Goal: Information Seeking & Learning: Learn about a topic

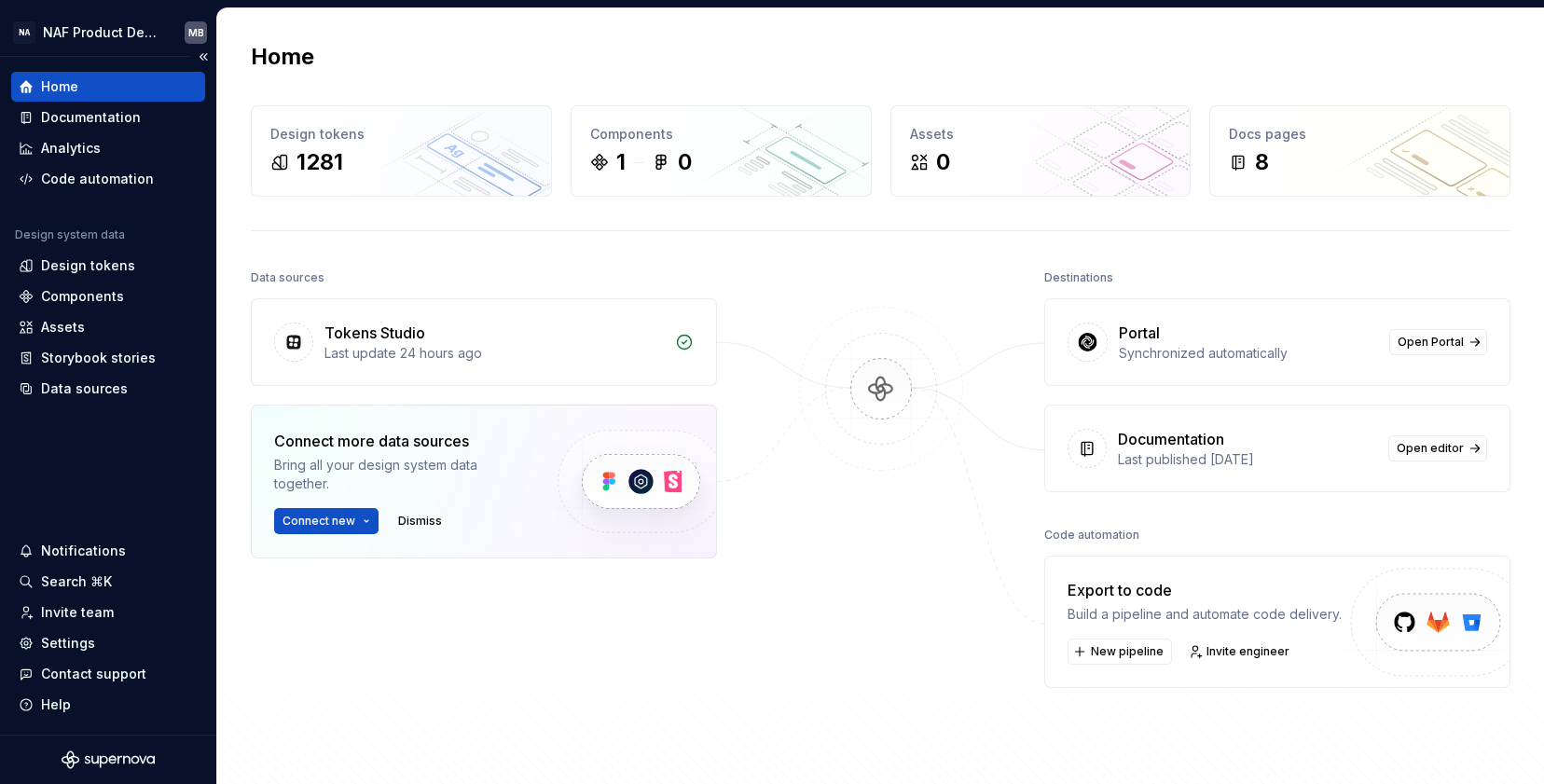
click at [62, 86] on div "Home" at bounding box center [59, 87] width 37 height 19
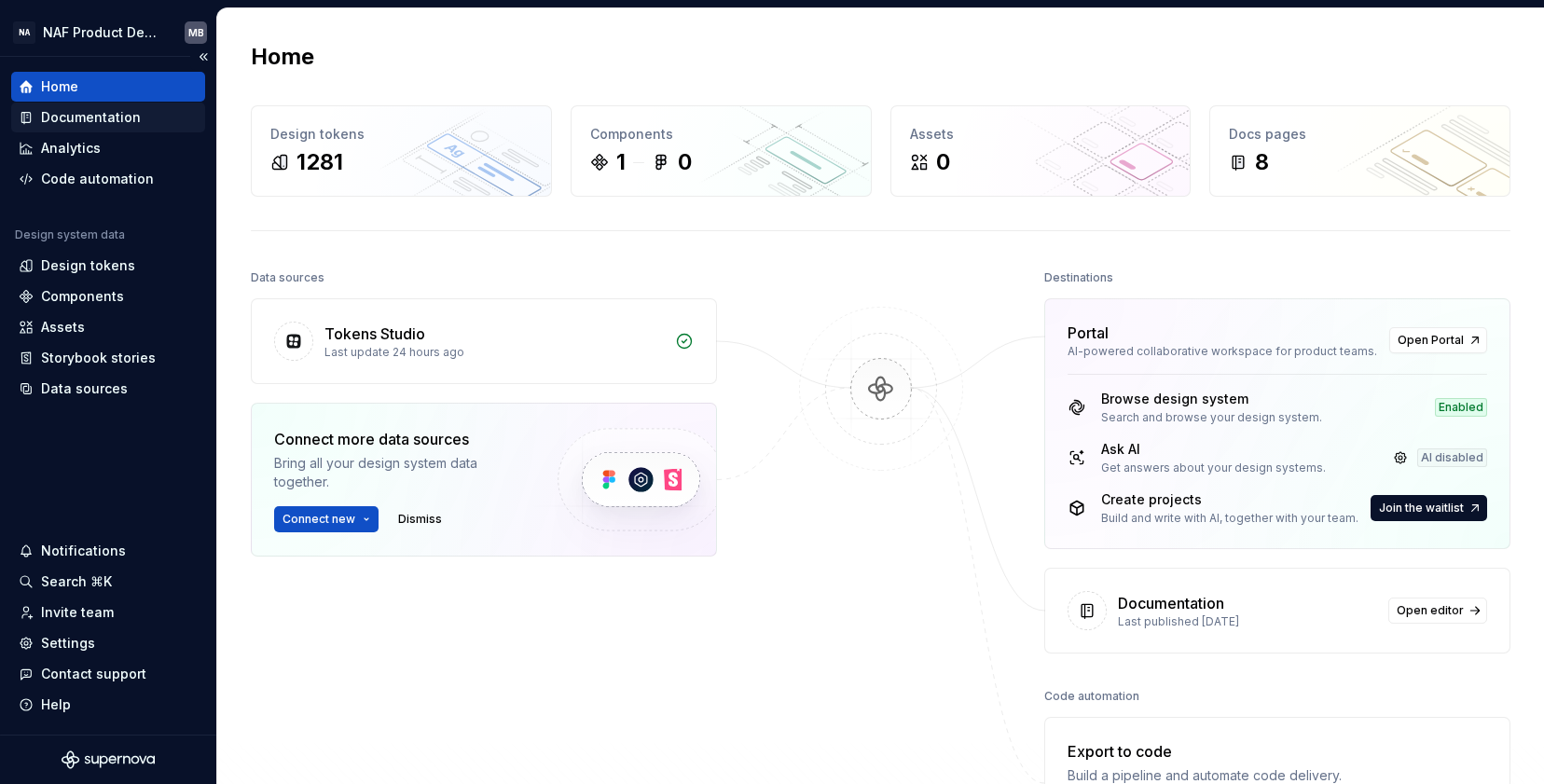
click at [107, 120] on div "Documentation" at bounding box center [91, 117] width 100 height 19
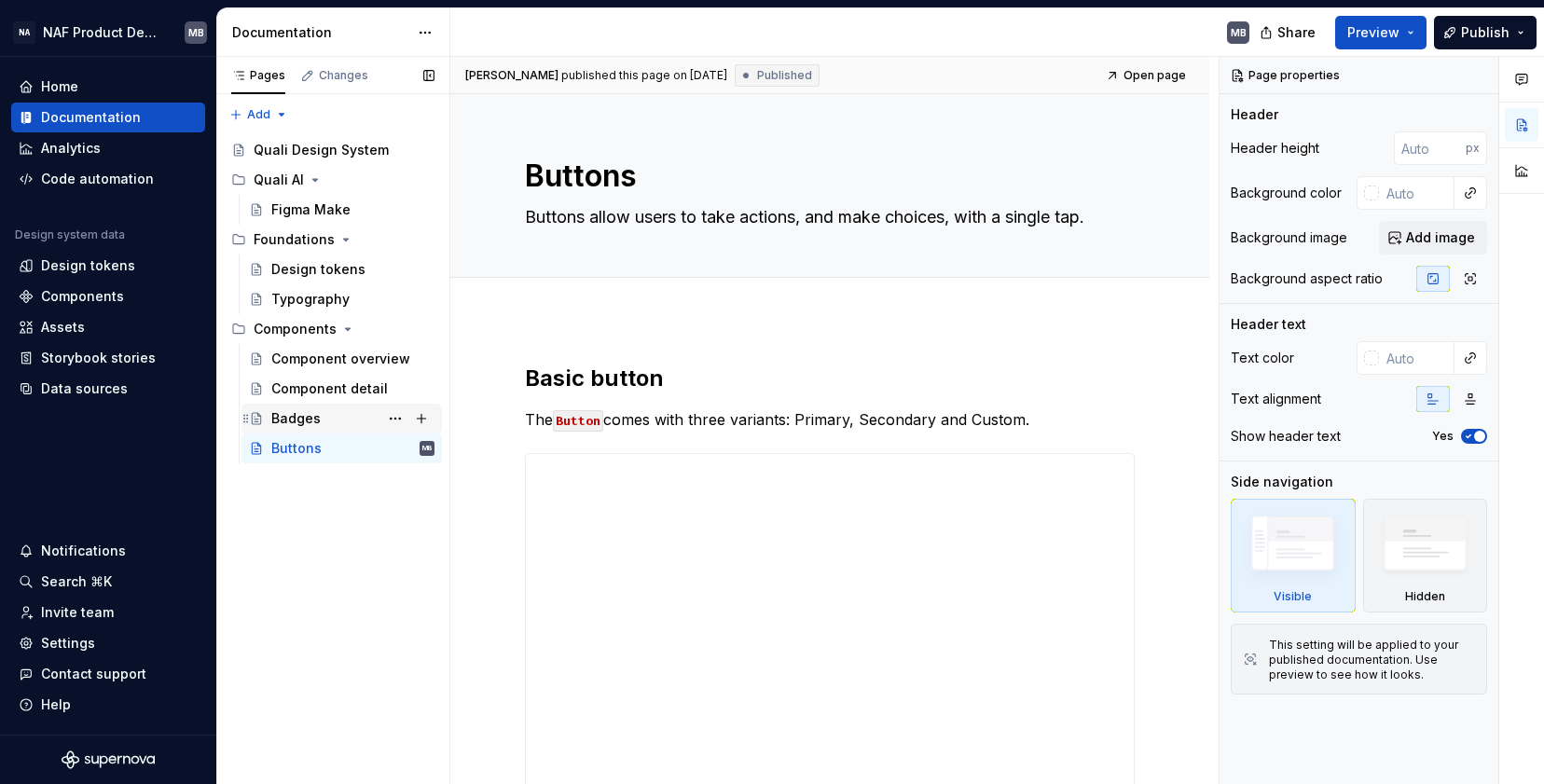
click at [310, 423] on div "Badges" at bounding box center [296, 418] width 50 height 19
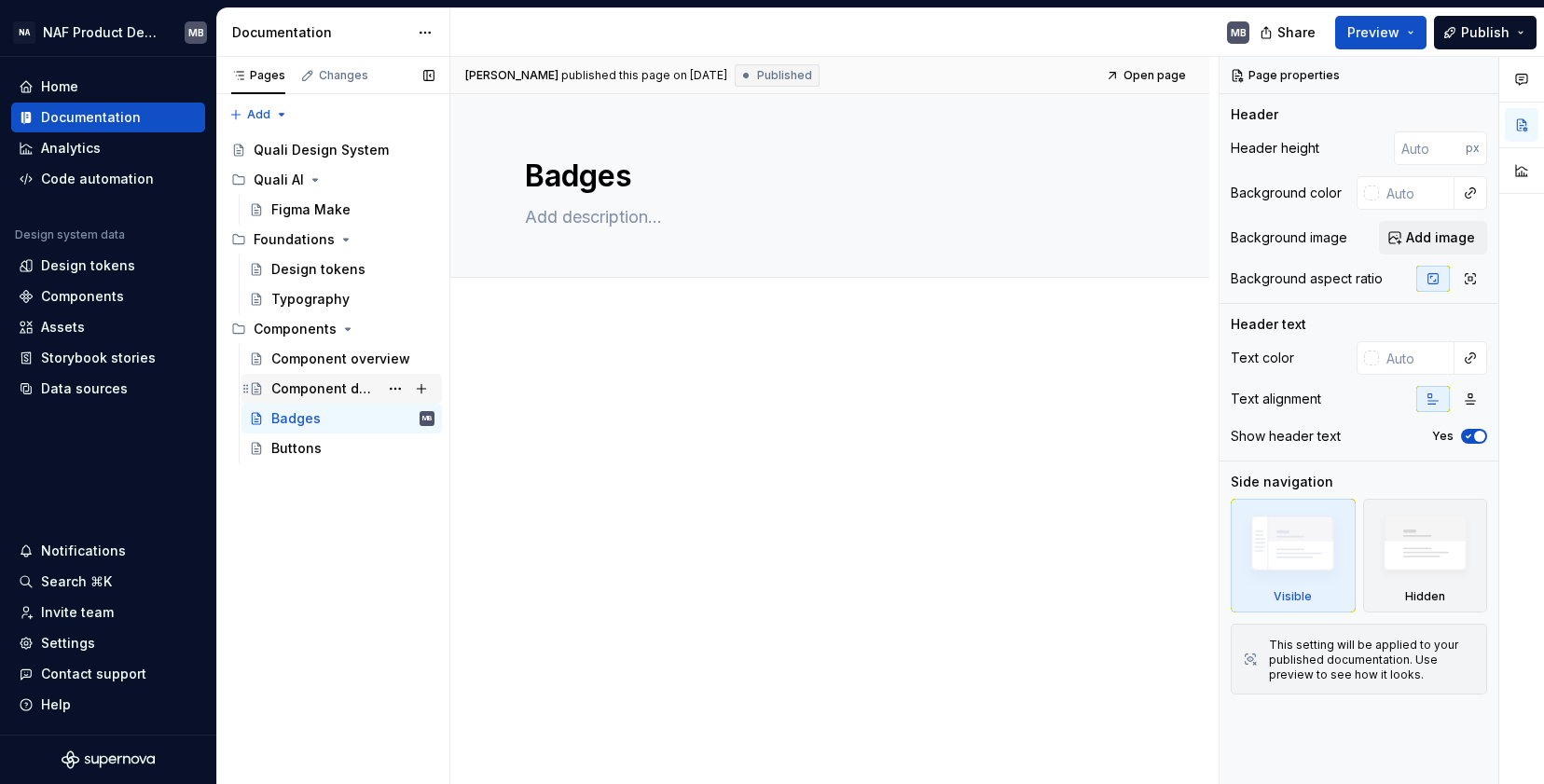
click at [305, 392] on div "Component detail" at bounding box center [324, 388] width 107 height 19
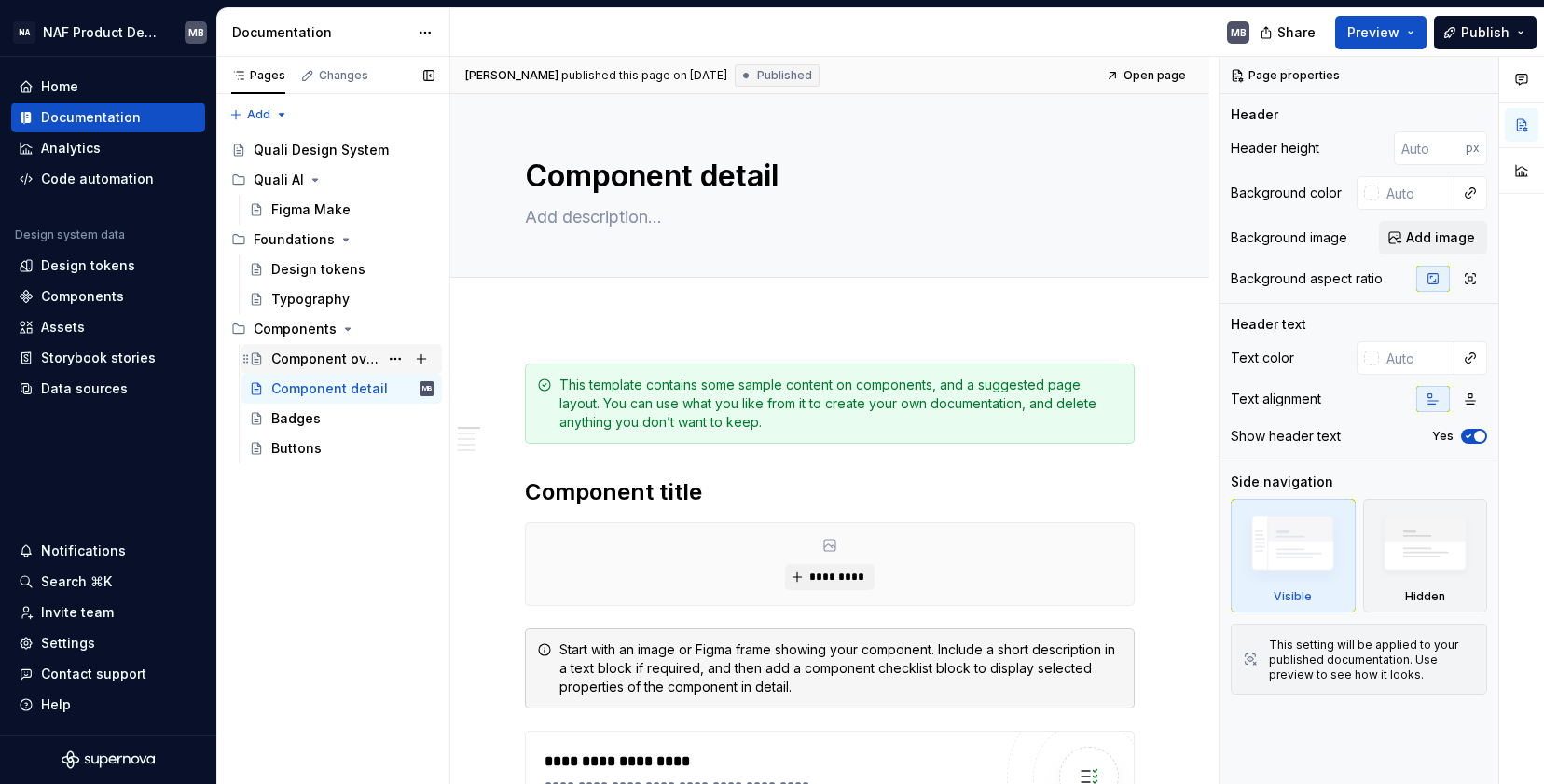
click at [305, 361] on div "Component overview" at bounding box center [324, 358] width 107 height 19
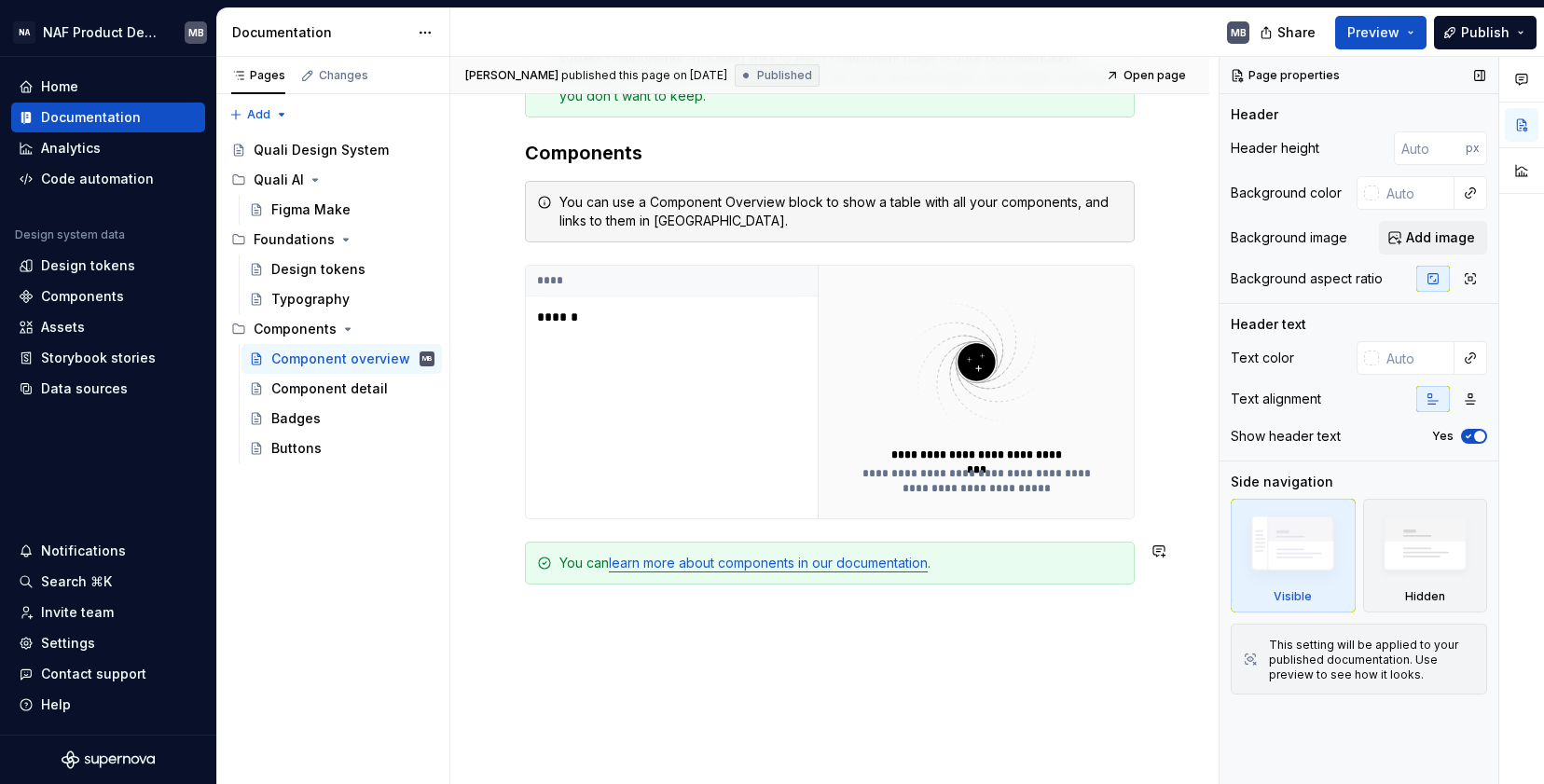
scroll to position [353, 0]
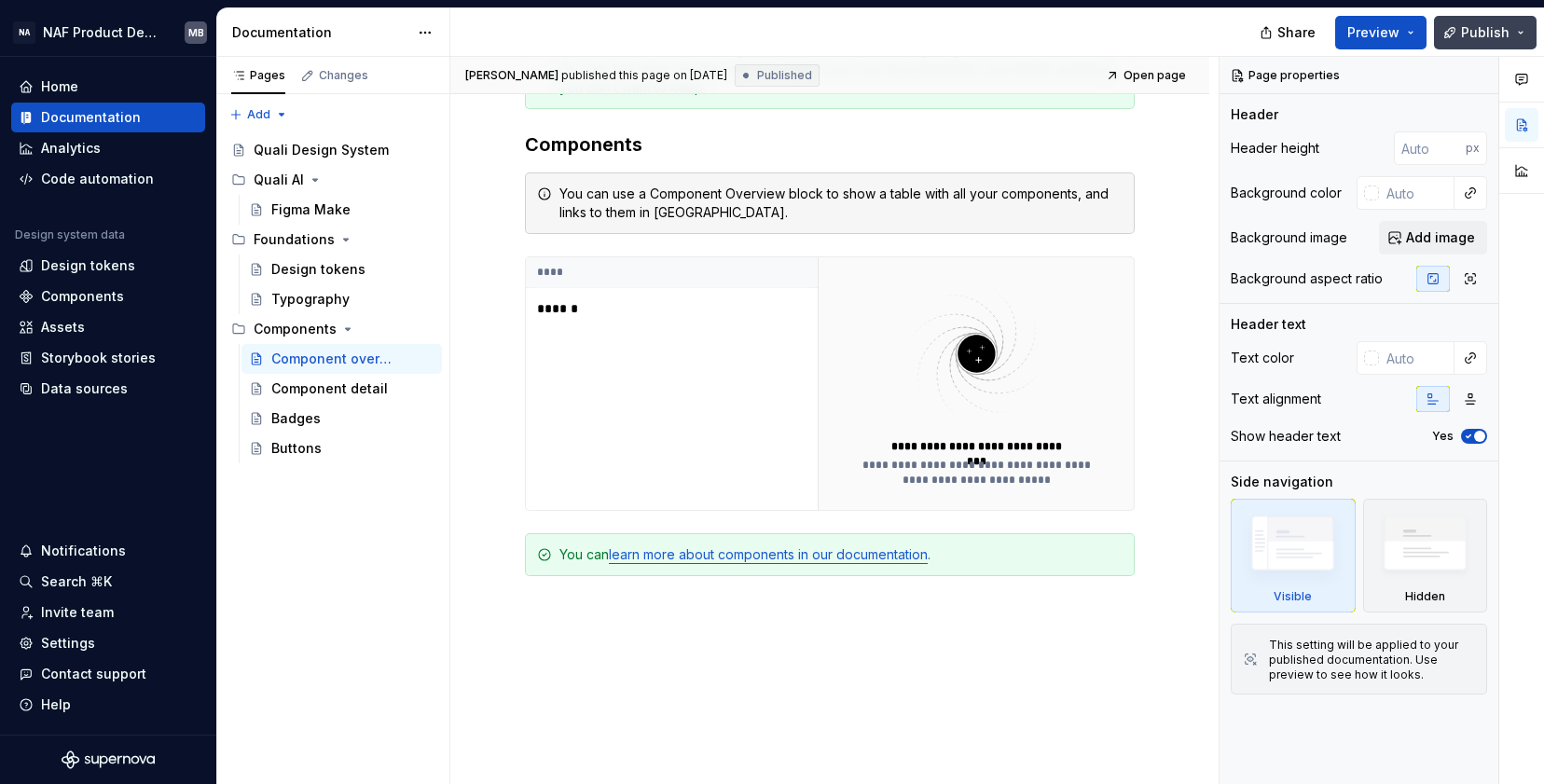
type textarea "*"
